Goal: Find specific page/section: Find specific page/section

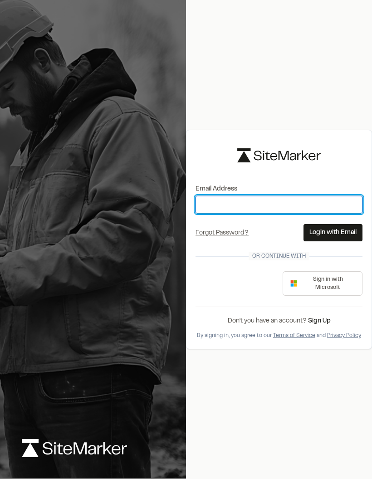
click at [278, 213] on input "Email Address" at bounding box center [279, 204] width 167 height 17
type input "**********"
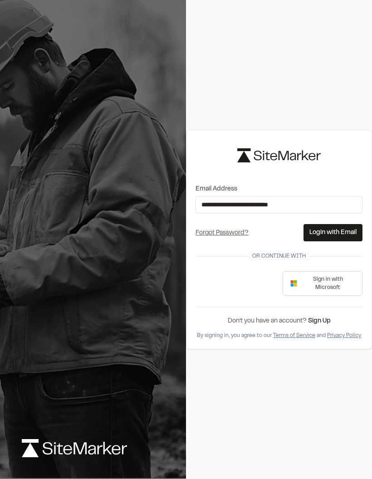
click at [338, 241] on button "Login with Email" at bounding box center [333, 232] width 59 height 17
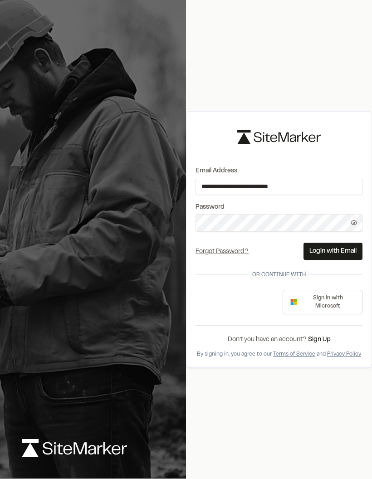
click at [331, 260] on button "Login with Email" at bounding box center [333, 251] width 59 height 17
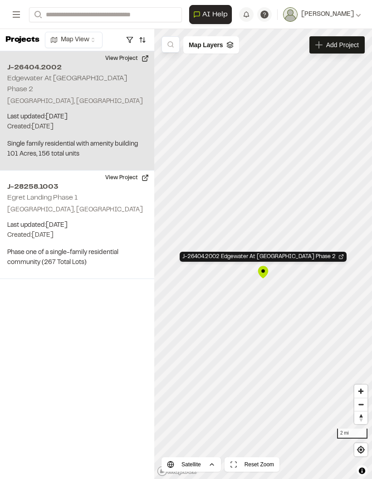
scroll to position [36, 0]
click at [58, 64] on div "J-26404.2002 Edgewater At [GEOGRAPHIC_DATA] Phase 2 [GEOGRAPHIC_DATA], [GEOGRAP…" at bounding box center [77, 110] width 154 height 119
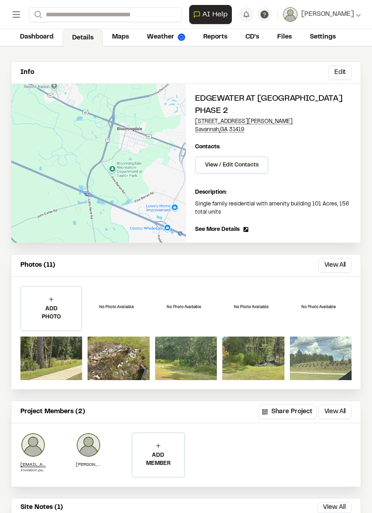
scroll to position [2, 0]
